Goal: Task Accomplishment & Management: Manage account settings

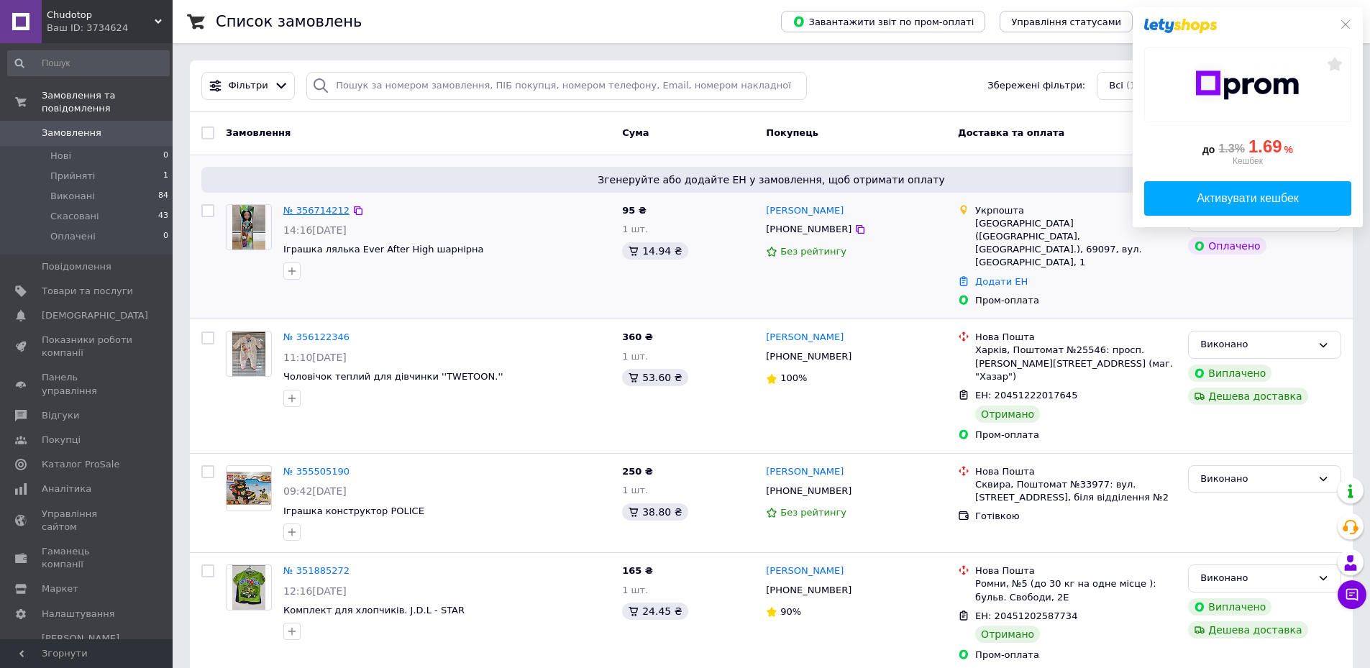
click at [307, 205] on link "№ 356714212" at bounding box center [316, 210] width 66 height 11
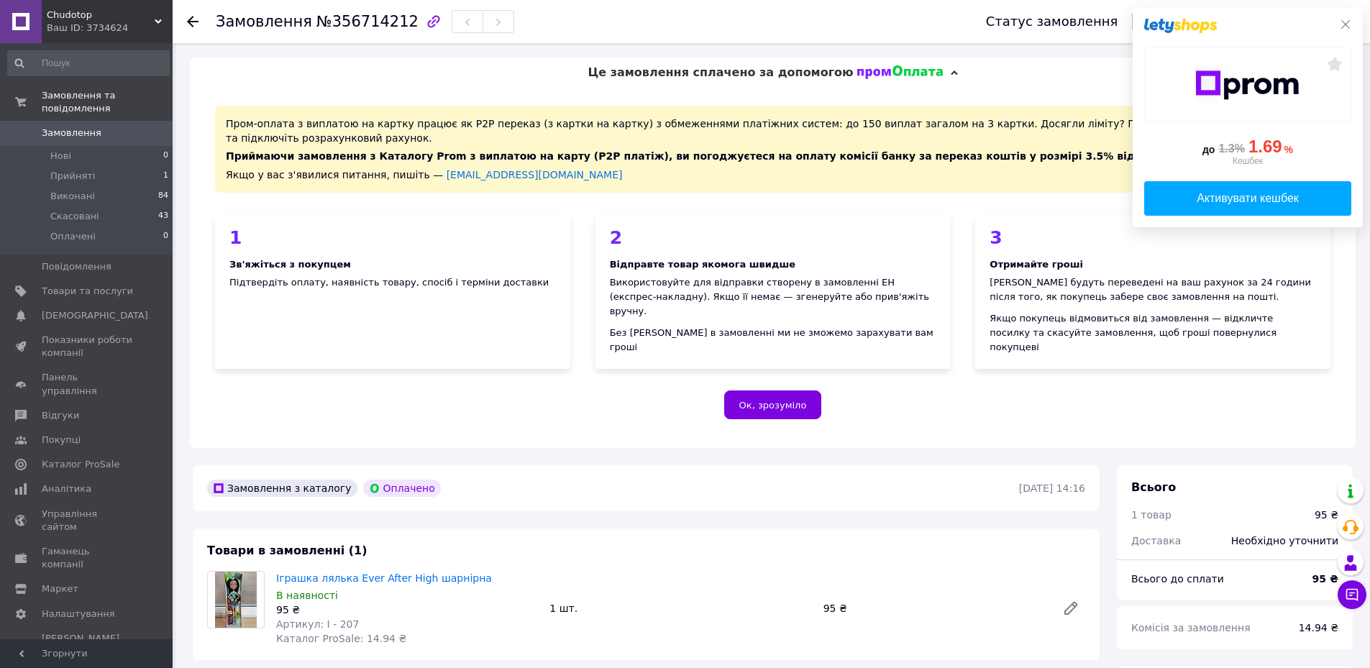
click at [1345, 19] on button at bounding box center [1346, 25] width 12 height 12
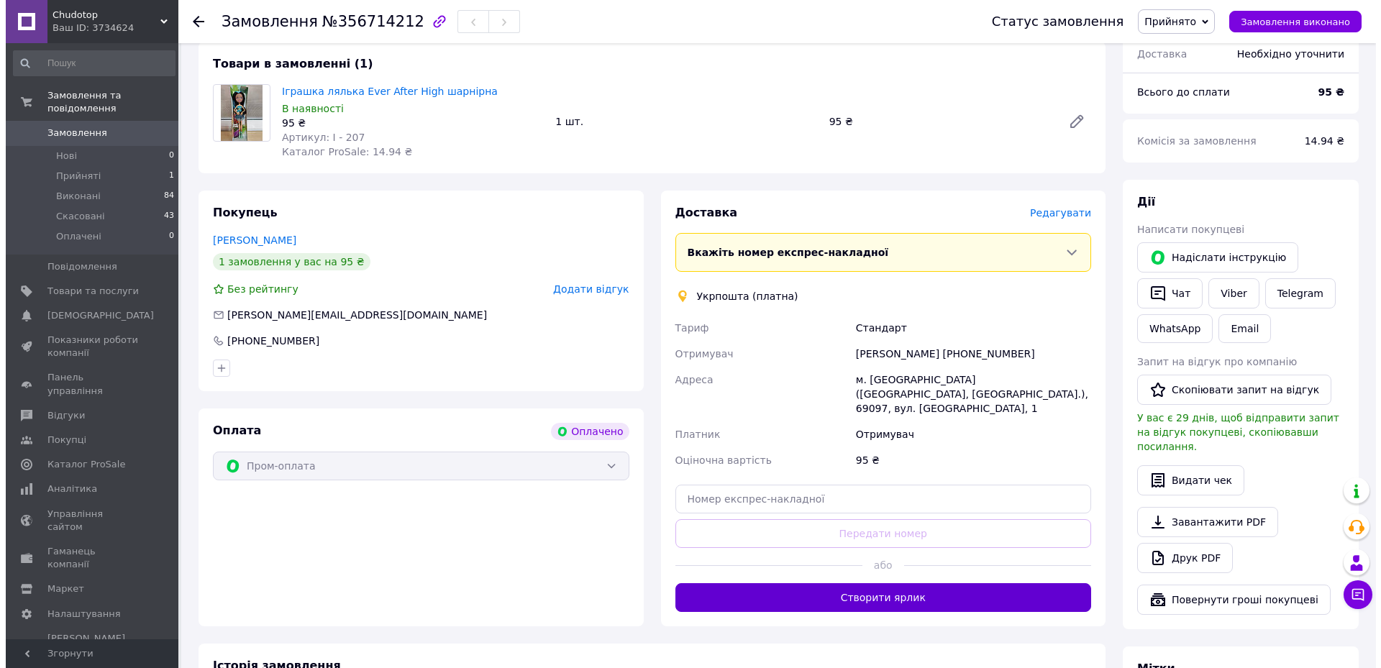
scroll to position [503, 0]
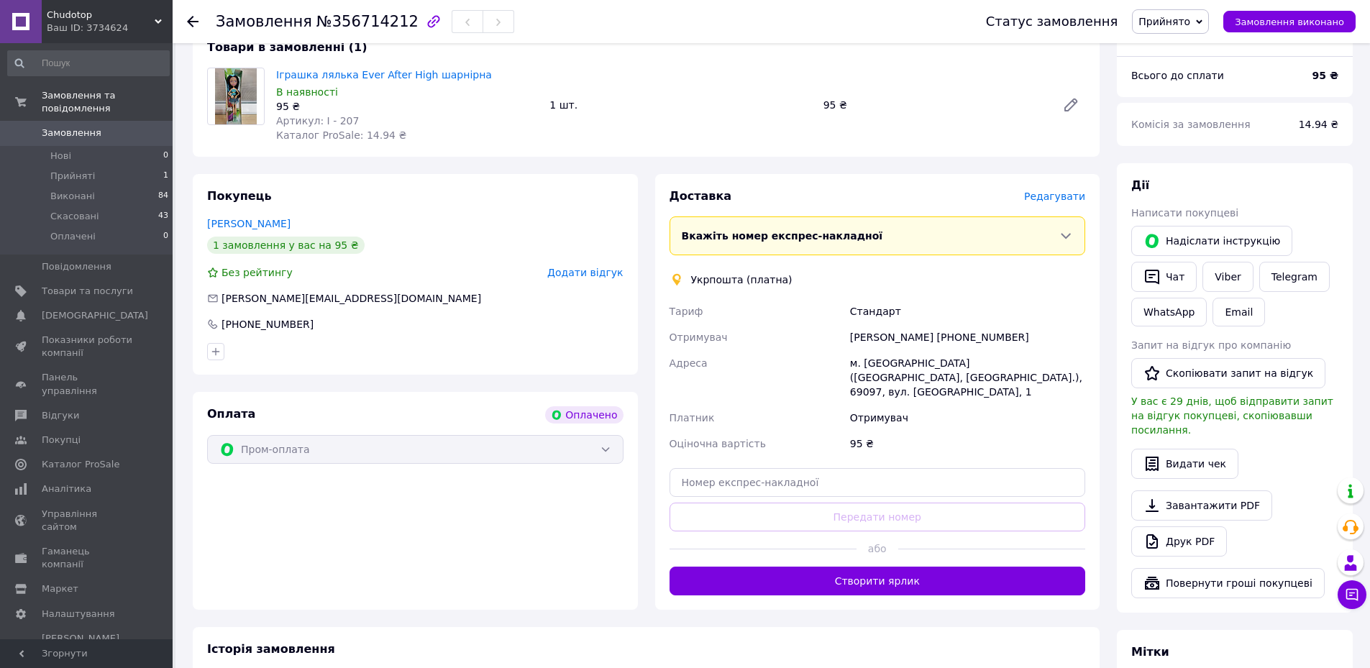
click at [1066, 191] on span "Редагувати" at bounding box center [1054, 197] width 61 height 12
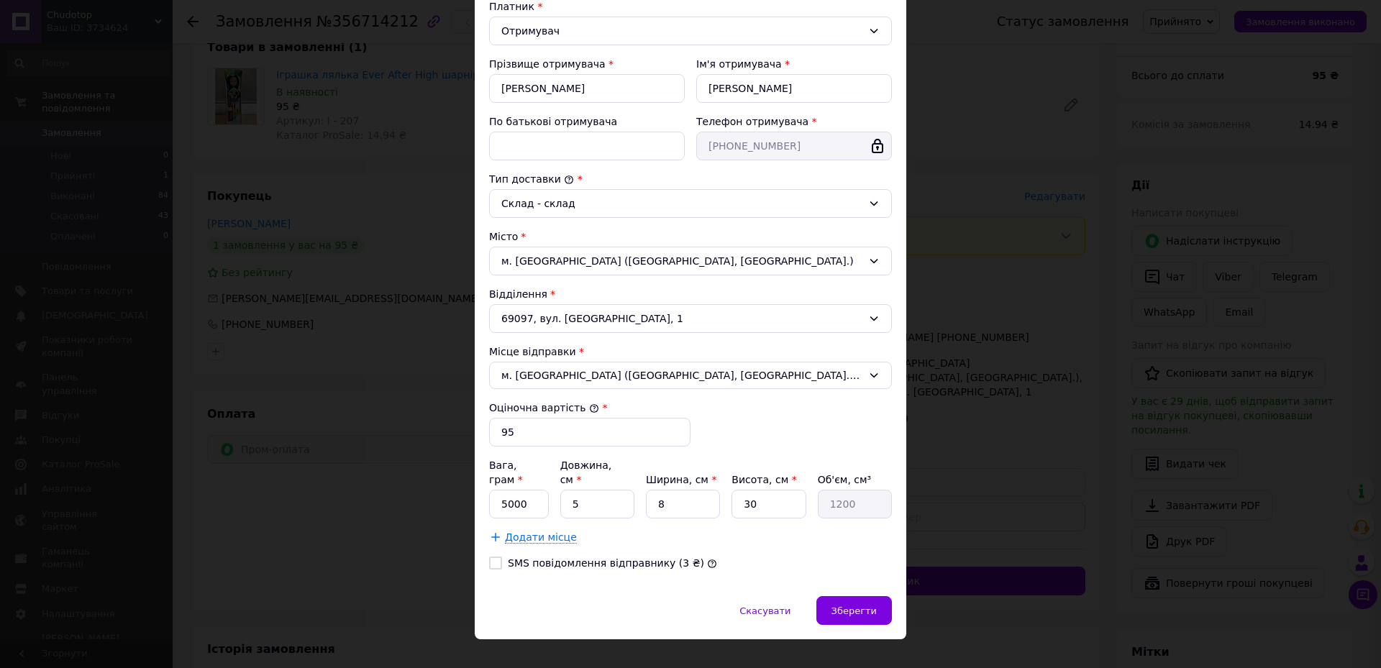
scroll to position [232, 0]
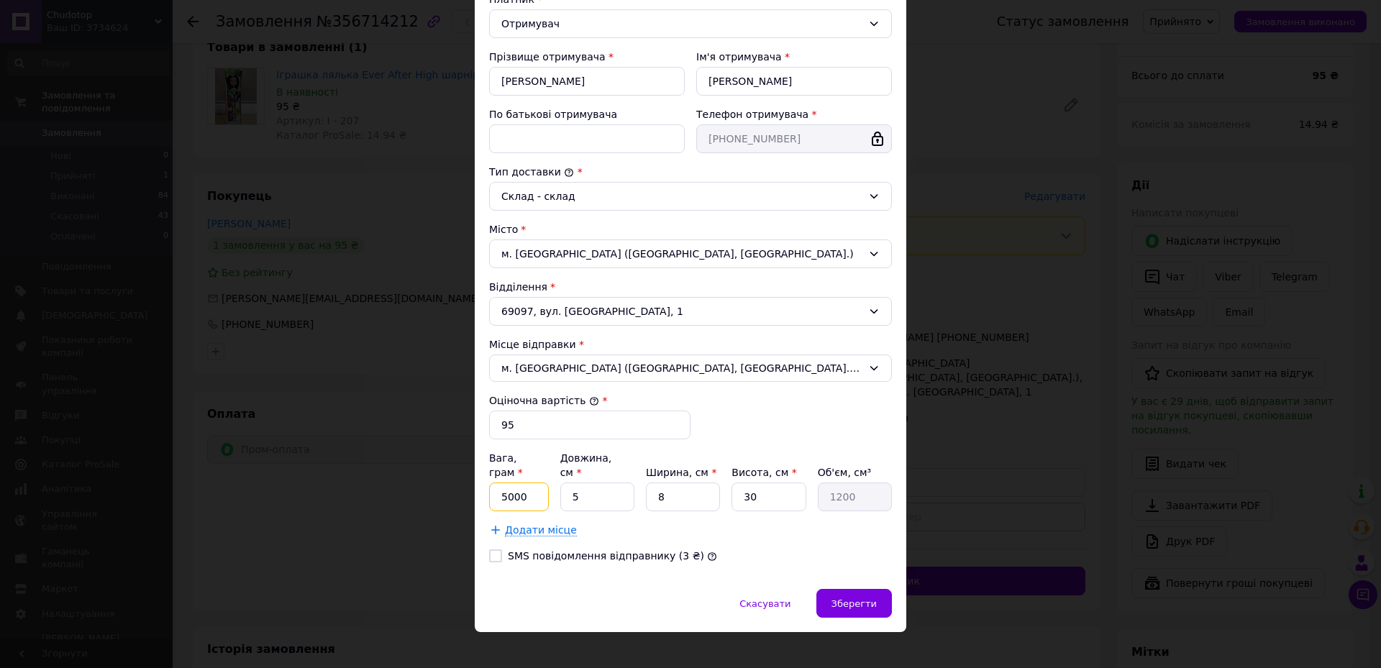
drag, startPoint x: 529, startPoint y: 480, endPoint x: 467, endPoint y: 506, distance: 66.4
click at [385, 480] on div "× Редагування доставки Спосіб доставки Укрпошта (платна) Тариф * [PERSON_NAME] …" at bounding box center [690, 334] width 1381 height 668
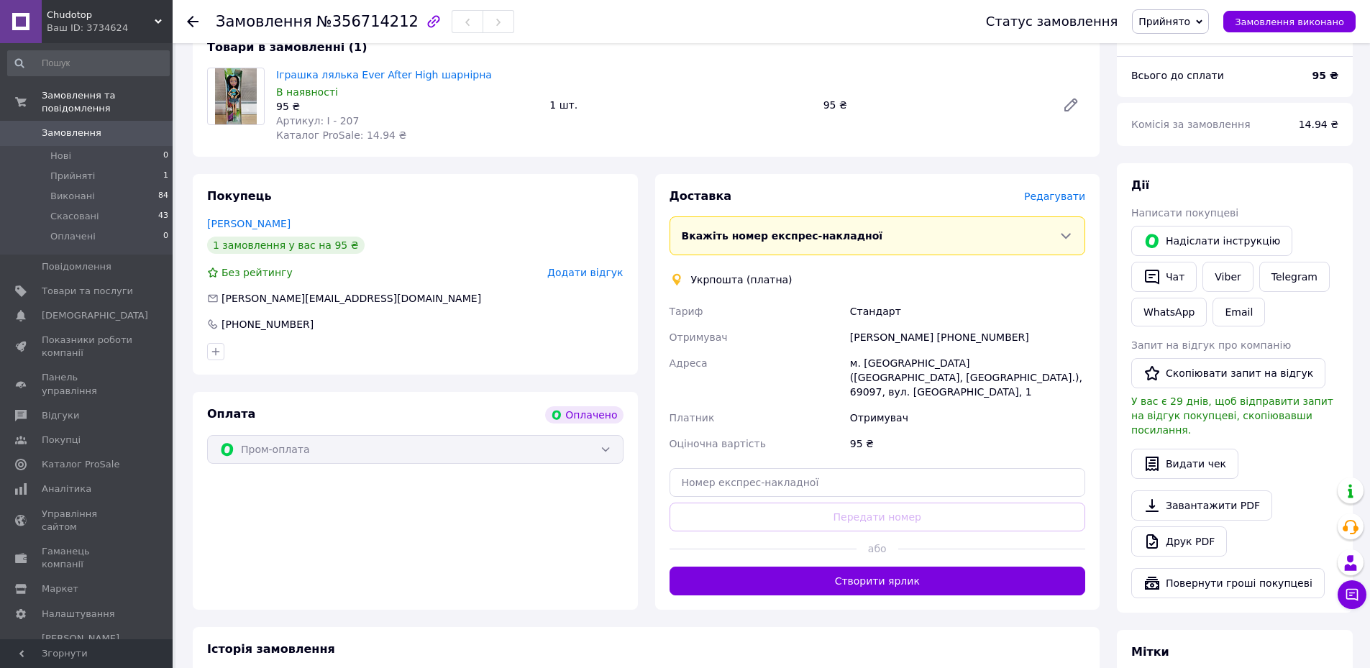
click at [1059, 191] on span "Редагувати" at bounding box center [1054, 197] width 61 height 12
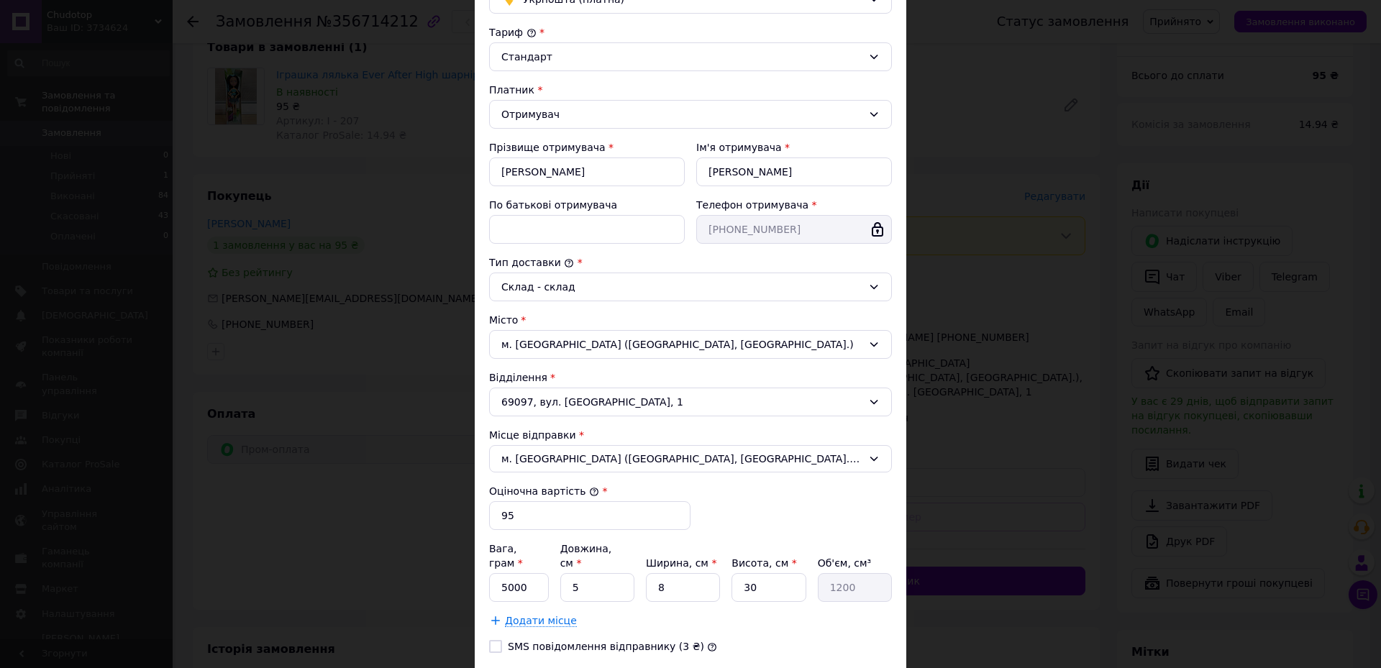
scroll to position [144, 0]
click at [540, 570] on input "5000" at bounding box center [519, 584] width 60 height 29
type input "0.2"
click at [609, 570] on input "5" at bounding box center [597, 584] width 74 height 29
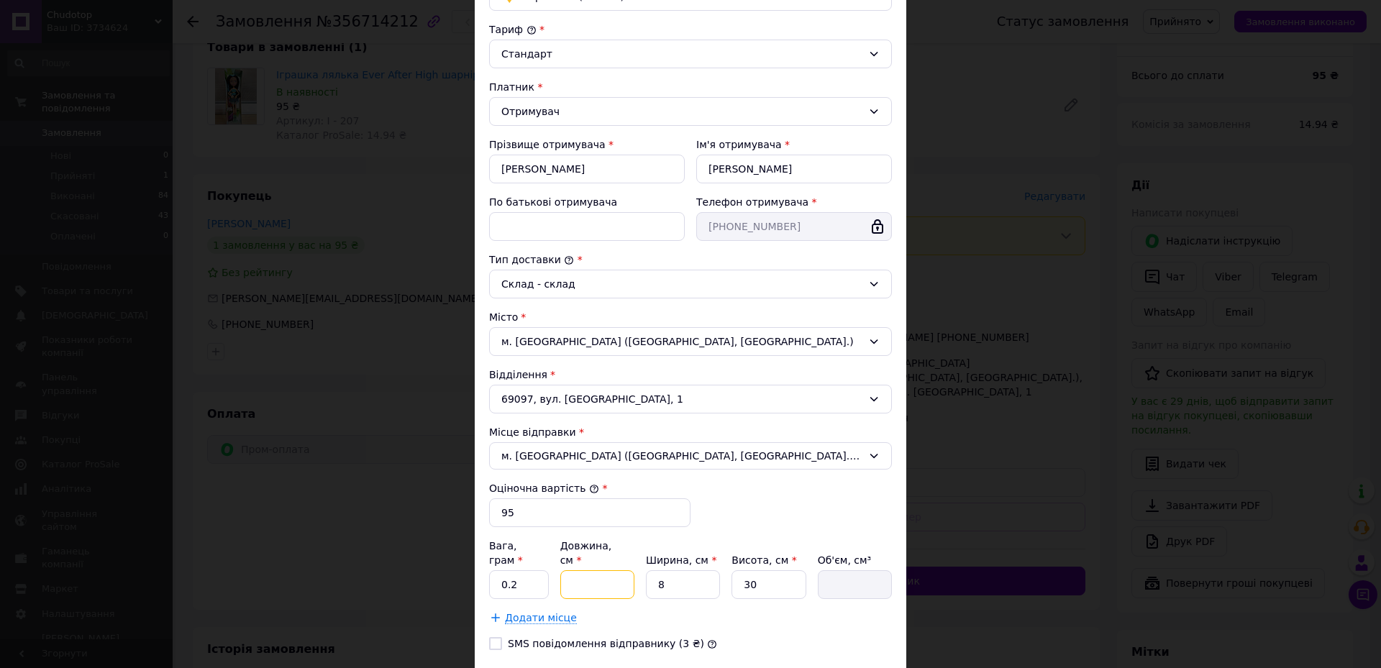
type input "3"
type input "720"
type input "30"
type input "7200"
type input "30"
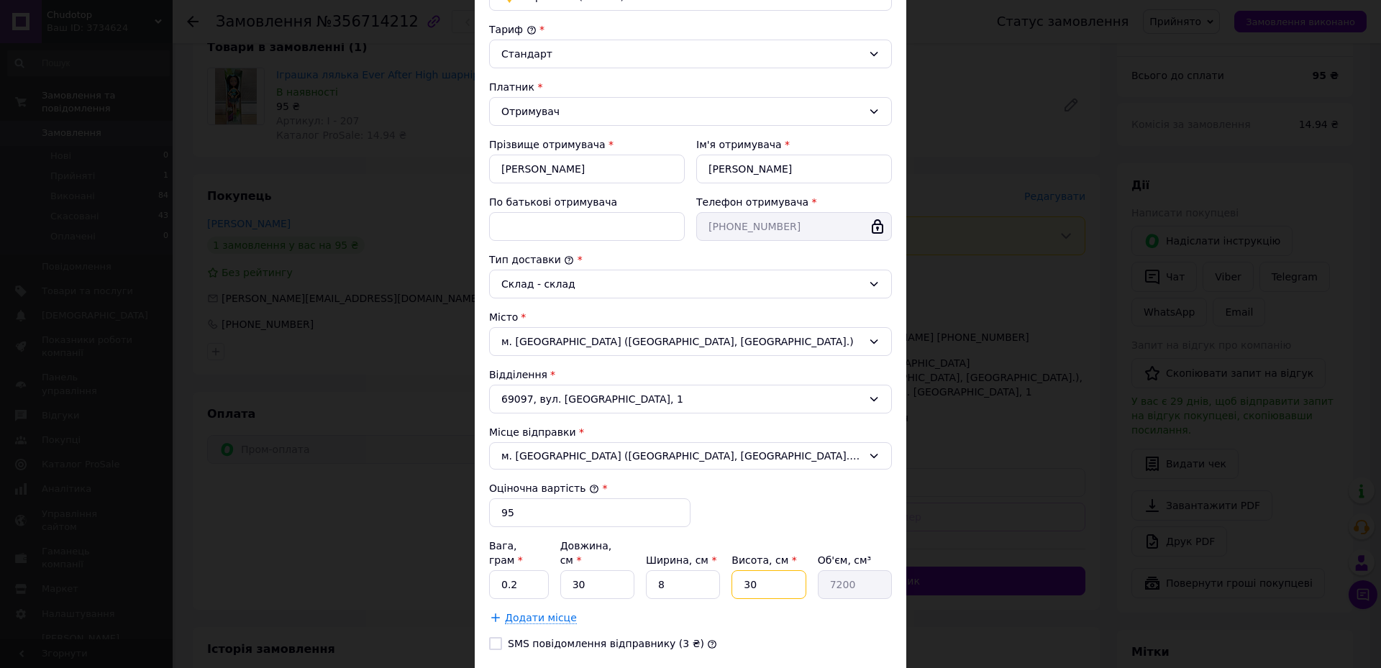
click at [791, 572] on input "30" at bounding box center [768, 584] width 74 height 29
type input "3"
type input "720"
type input "6"
type input "1440"
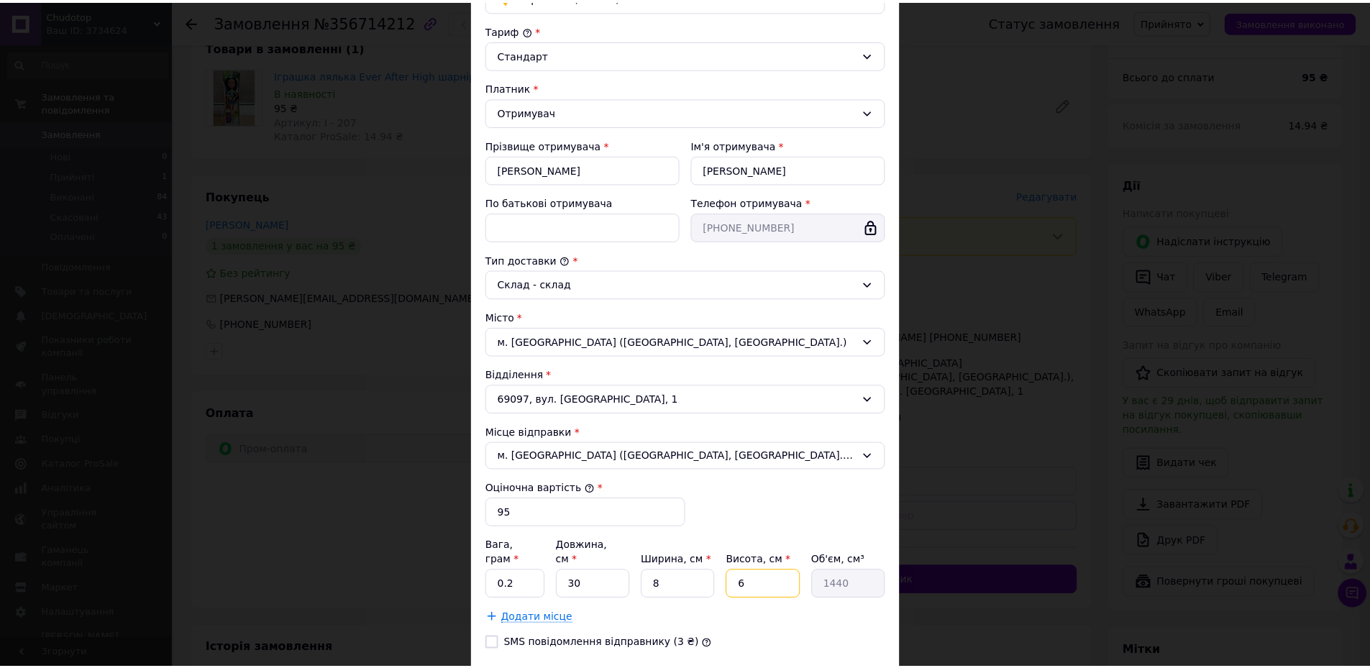
scroll to position [216, 0]
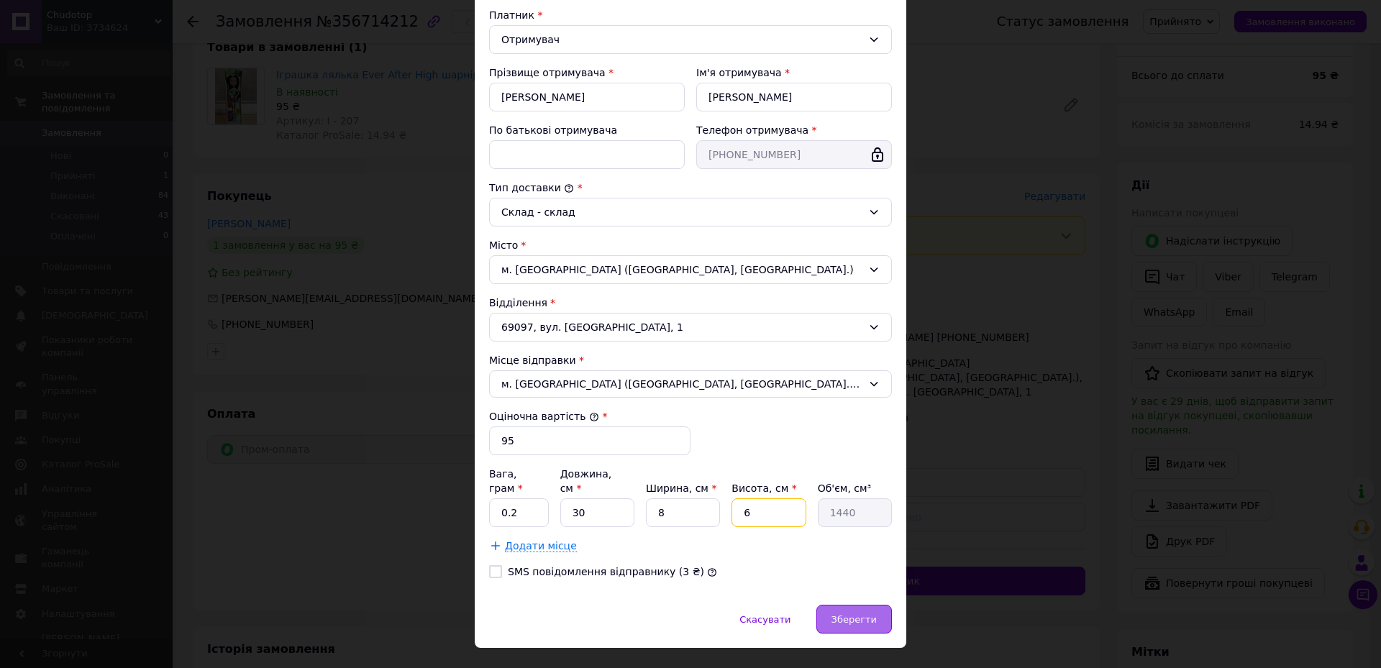
type input "6"
click at [871, 614] on span "Зберегти" at bounding box center [853, 619] width 45 height 11
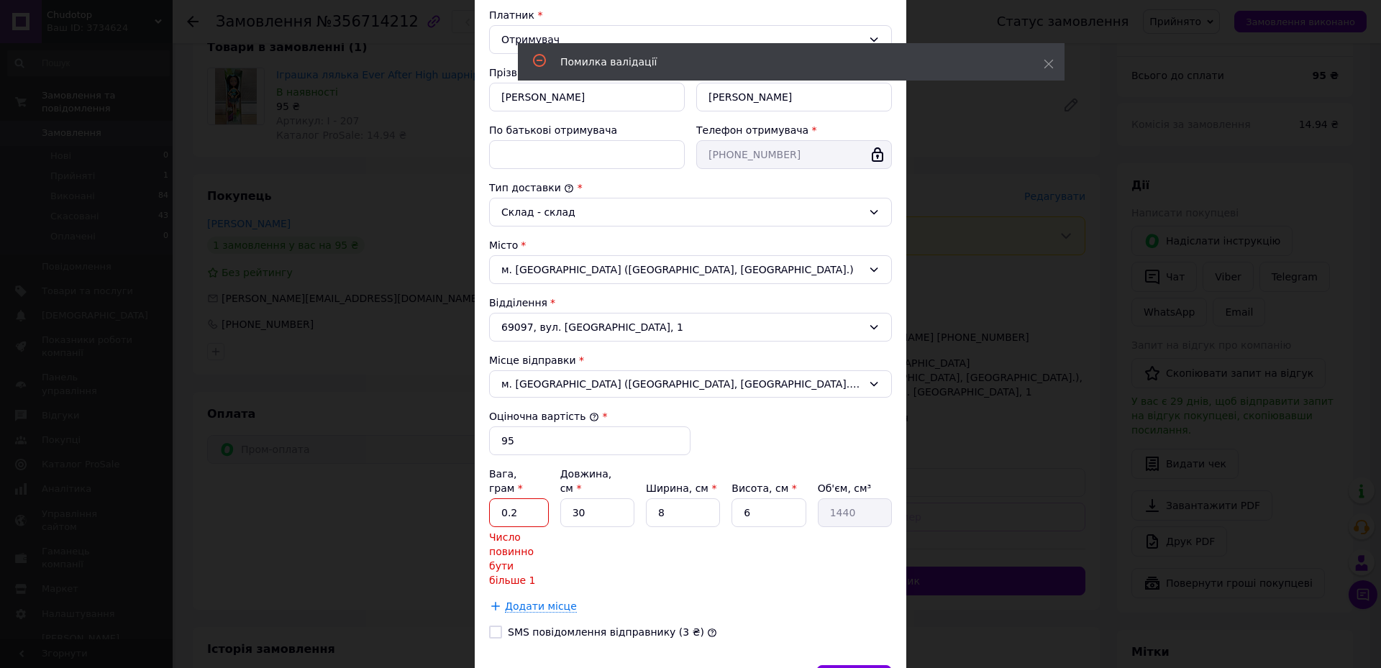
click at [536, 503] on input "0.2" at bounding box center [519, 512] width 60 height 29
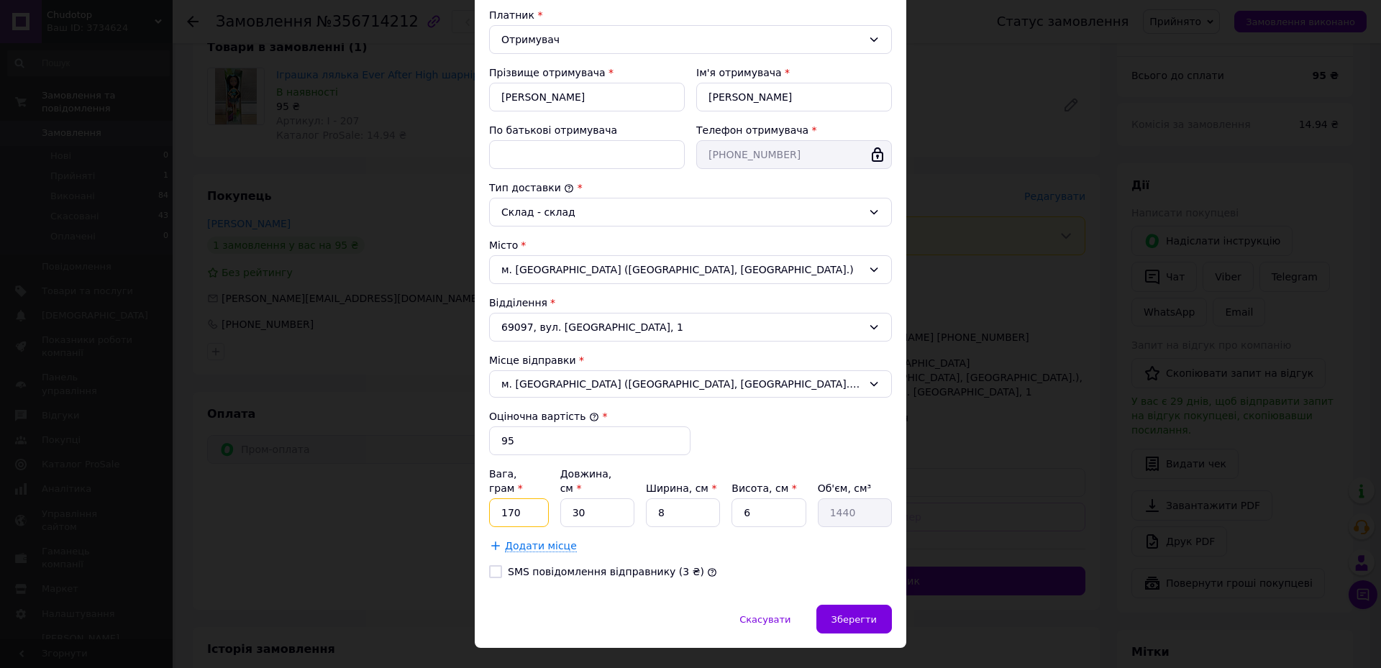
type input "170"
click at [784, 498] on input "6" at bounding box center [768, 512] width 74 height 29
click at [613, 498] on input "30" at bounding box center [597, 512] width 74 height 29
click at [690, 502] on input "8" at bounding box center [683, 512] width 74 height 29
click at [874, 614] on span "Зберегти" at bounding box center [853, 619] width 45 height 11
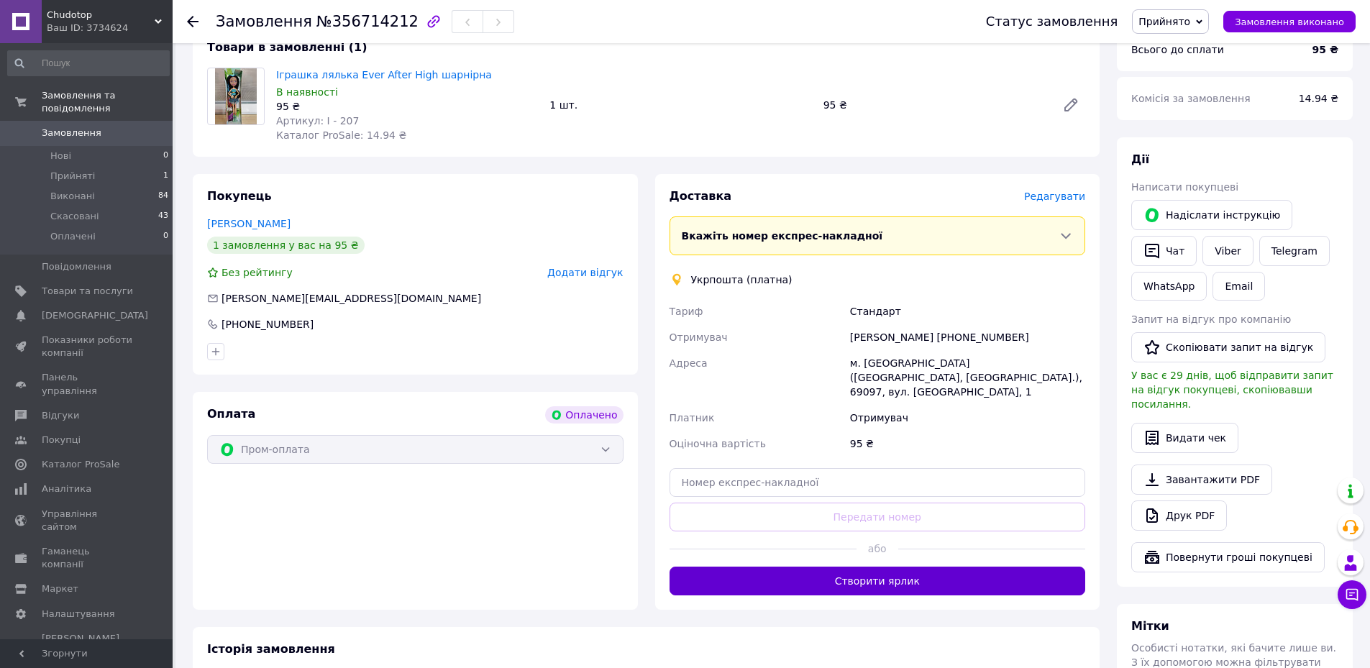
click at [911, 567] on button "Створити ярлик" at bounding box center [877, 581] width 416 height 29
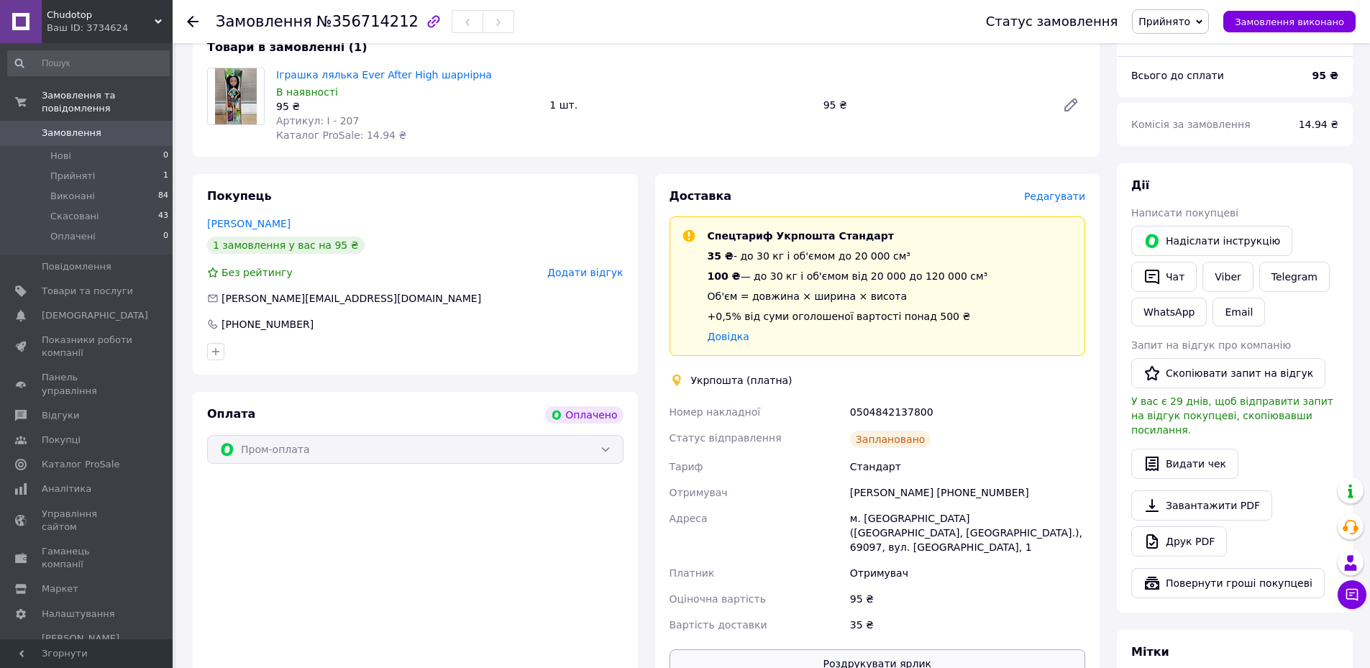
click at [922, 649] on button "Роздрукувати ярлик" at bounding box center [877, 663] width 416 height 29
click at [58, 127] on span "Замовлення" at bounding box center [72, 133] width 60 height 13
